Goal: Contribute content: Contribute content

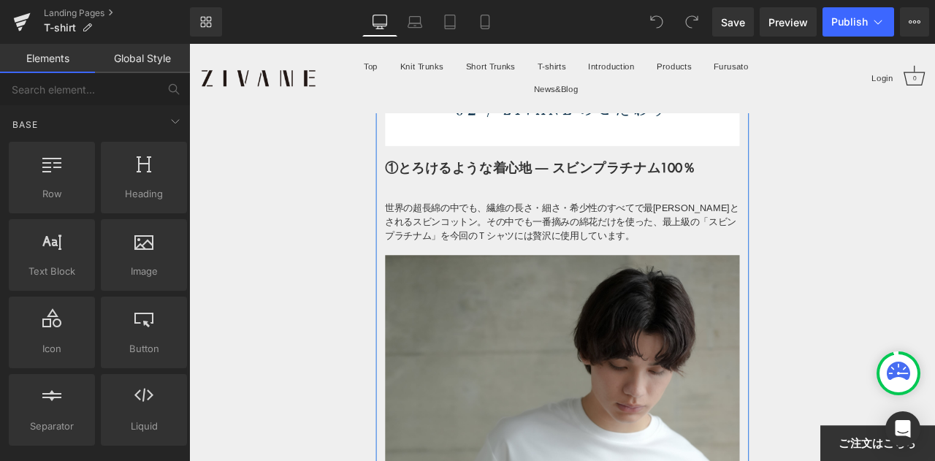
scroll to position [1388, 0]
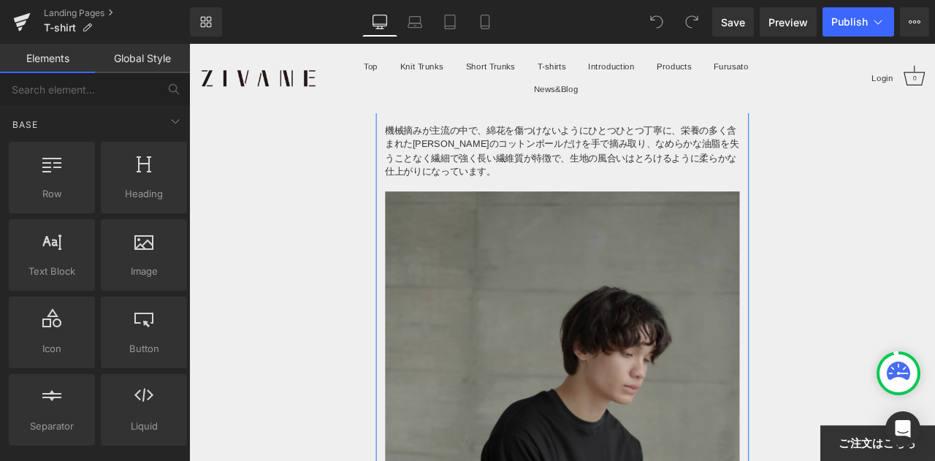
scroll to position [3215, 0]
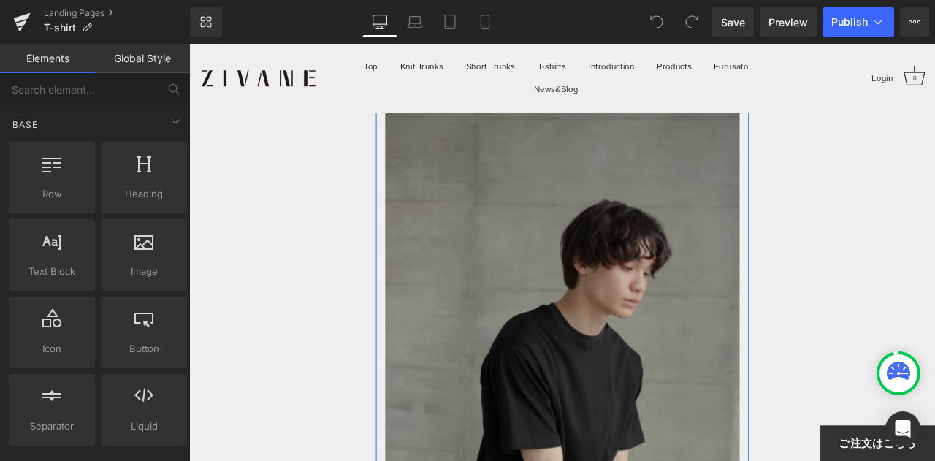
click at [582, 281] on img at bounding box center [632, 432] width 420 height 631
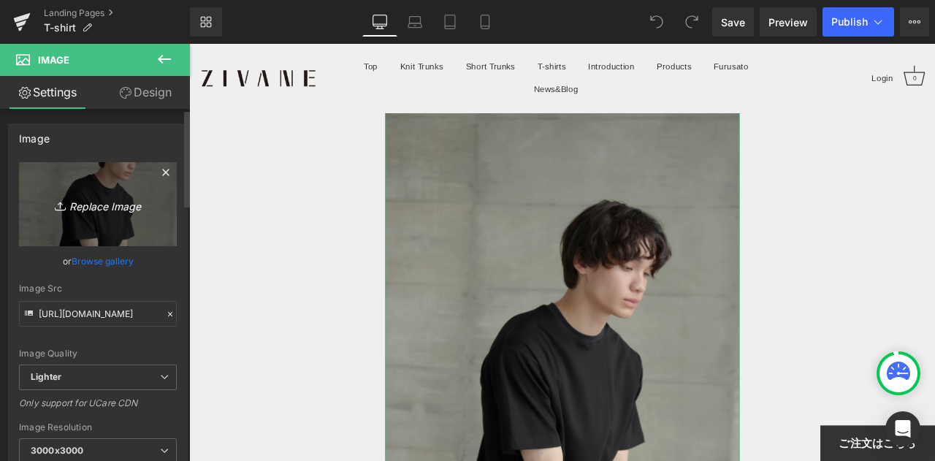
click at [94, 167] on link "Replace Image" at bounding box center [98, 204] width 158 height 84
type input "C:\fakepath\S__111353999_0.jpg"
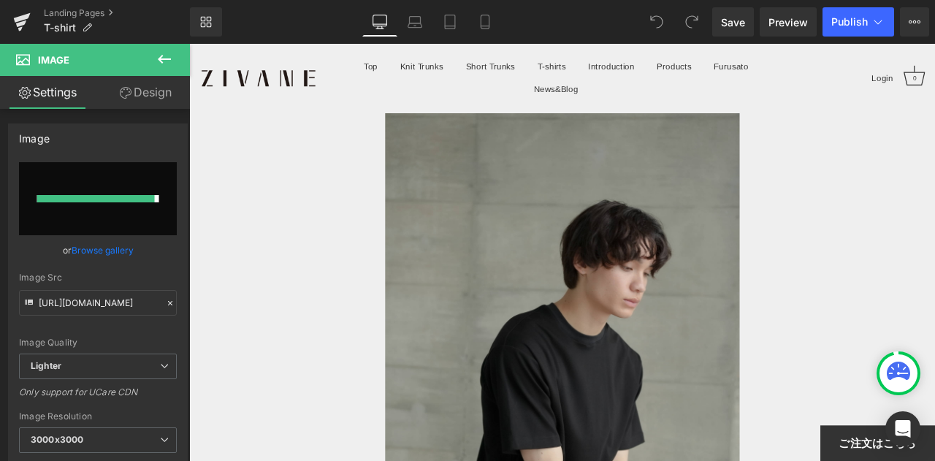
type input "[URL][DOMAIN_NAME]"
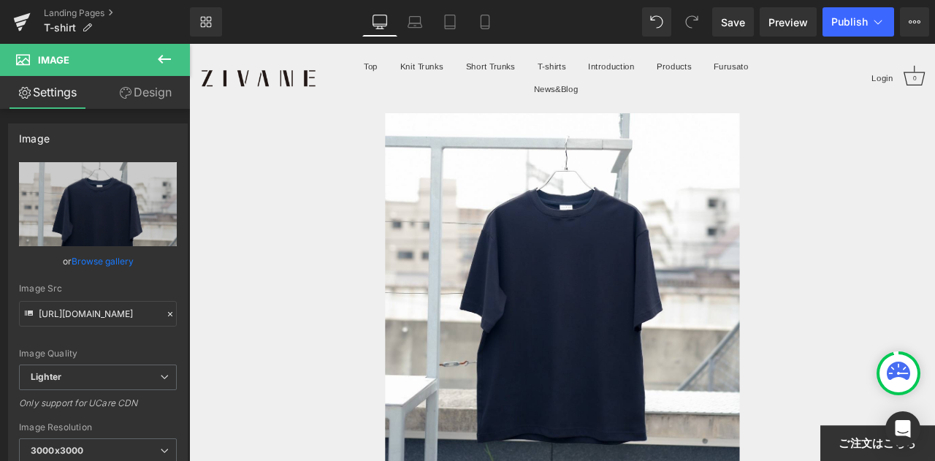
scroll to position [3580, 0]
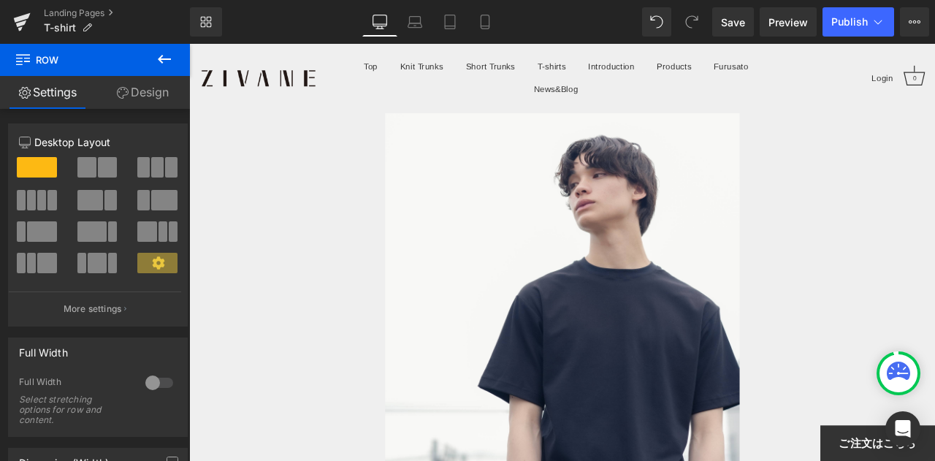
scroll to position [0, 0]
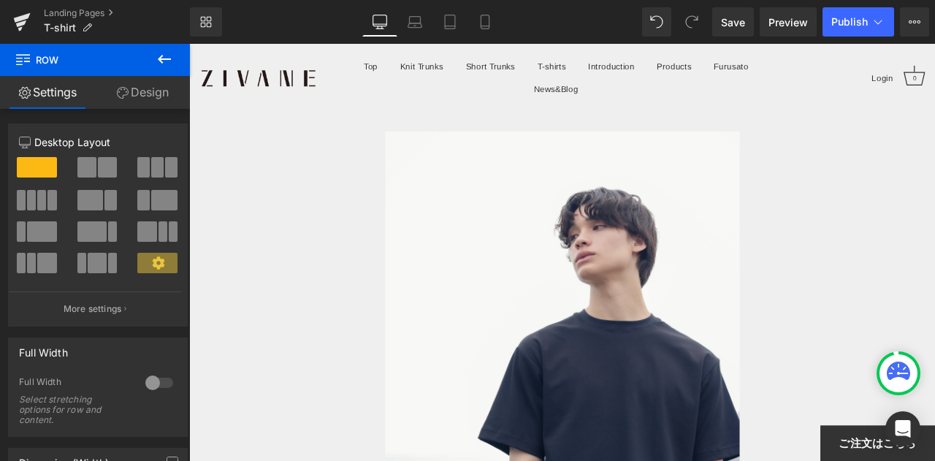
drag, startPoint x: 1065, startPoint y: 236, endPoint x: 1123, endPoint y: 87, distance: 159.8
click at [832, 24] on span "Publish" at bounding box center [850, 22] width 37 height 12
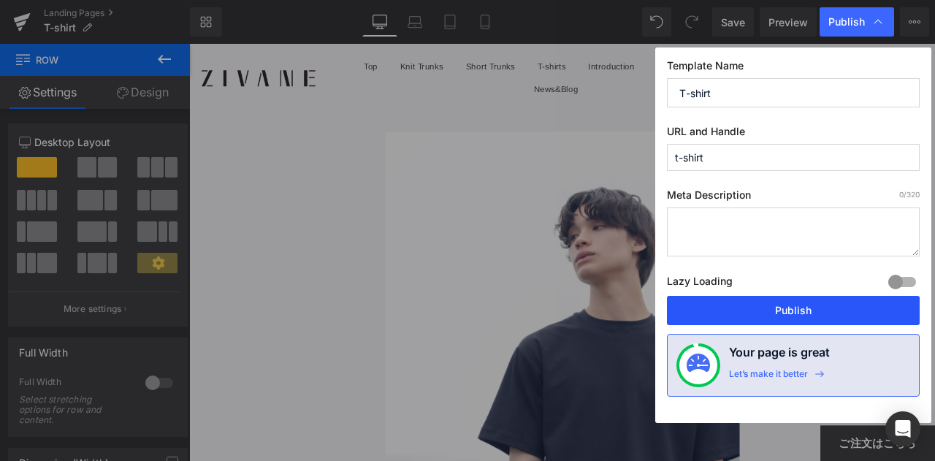
click at [750, 313] on button "Publish" at bounding box center [793, 310] width 253 height 29
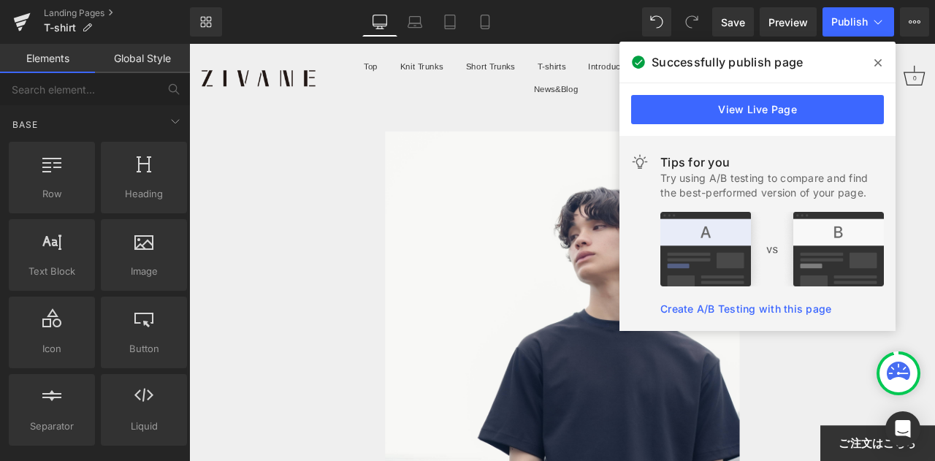
drag, startPoint x: 878, startPoint y: 61, endPoint x: 847, endPoint y: 27, distance: 45.5
click at [878, 61] on icon at bounding box center [878, 63] width 7 height 12
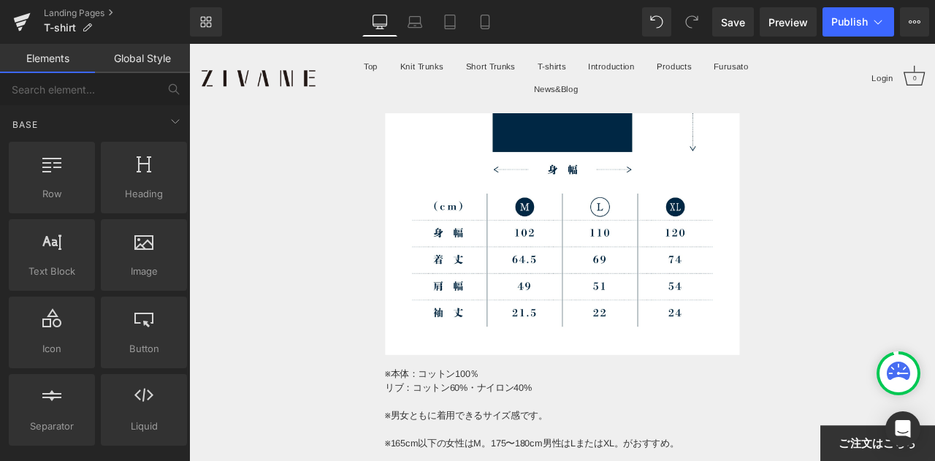
scroll to position [8180, 0]
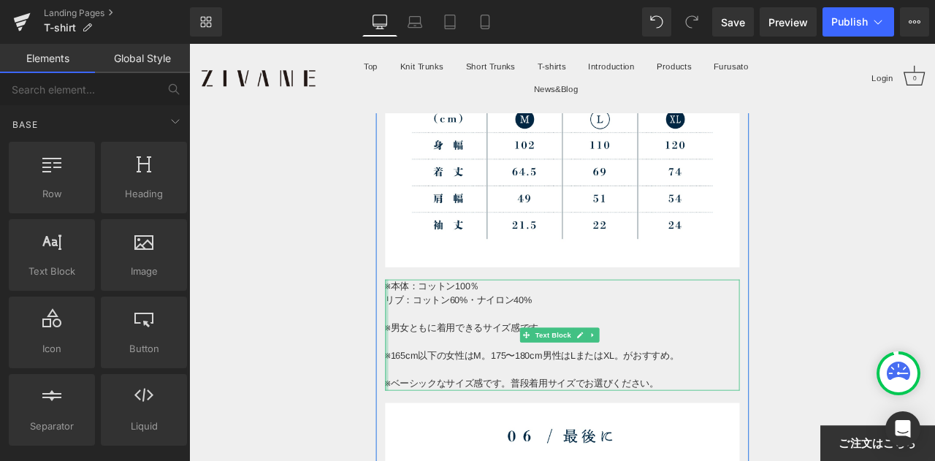
click at [422, 323] on div at bounding box center [424, 389] width 4 height 132
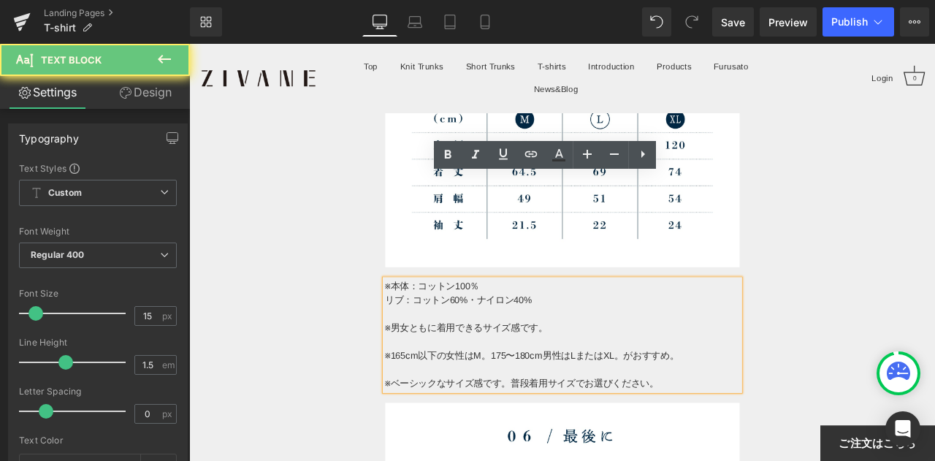
click at [422, 339] on p "リブ：コットン60%・ナイロン40%" at bounding box center [632, 347] width 420 height 17
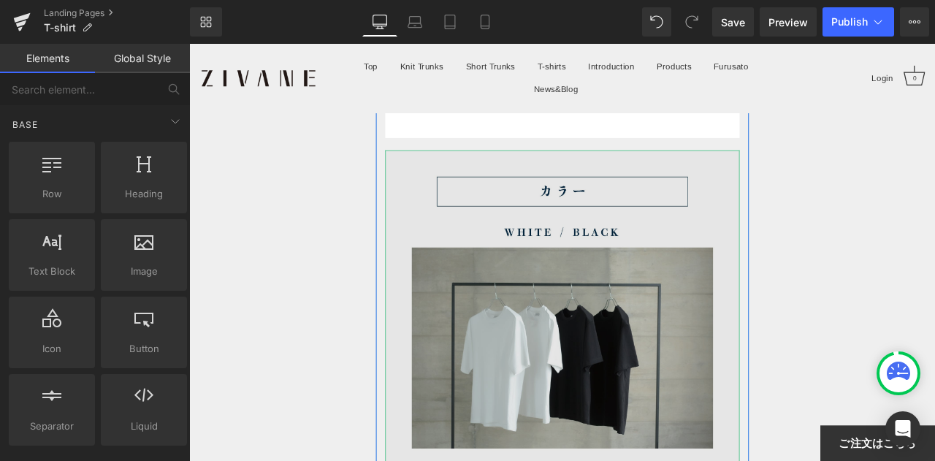
scroll to position [7449, 0]
